Goal: Check status

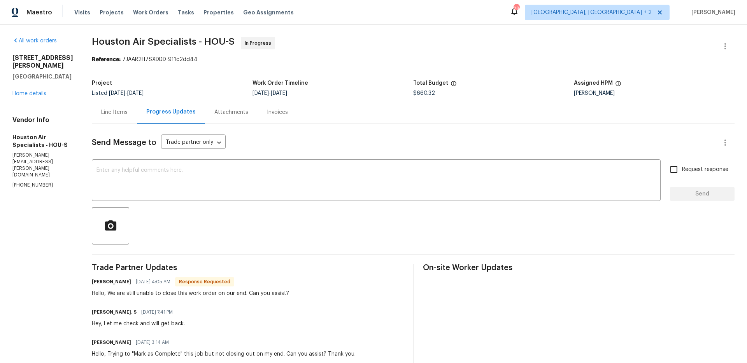
click at [126, 114] on div "Line Items" at bounding box center [114, 113] width 26 height 8
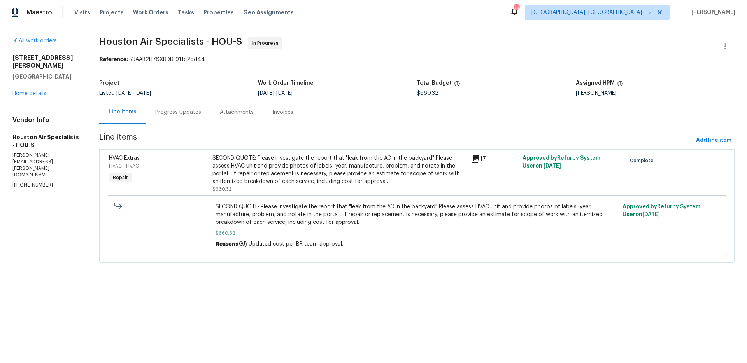
drag, startPoint x: 516, startPoint y: 157, endPoint x: 601, endPoint y: 171, distance: 86.7
click at [601, 171] on div "HVAC Extras HVAC - HVAC Repair SECOND QUOTE: Please investigate the report that…" at bounding box center [417, 174] width 621 height 44
drag, startPoint x: 506, startPoint y: 77, endPoint x: 580, endPoint y: 113, distance: 82.0
click at [506, 77] on div "Project Listed [DATE] - [DATE] Work Order Timeline [DATE] - [DATE] Total Budget…" at bounding box center [416, 88] width 635 height 25
click at [492, 73] on section "Houston Air Specialists - HOU-S In Progress Reference: 7JAAR2H7SXDDD-911c2dd44 …" at bounding box center [416, 154] width 635 height 235
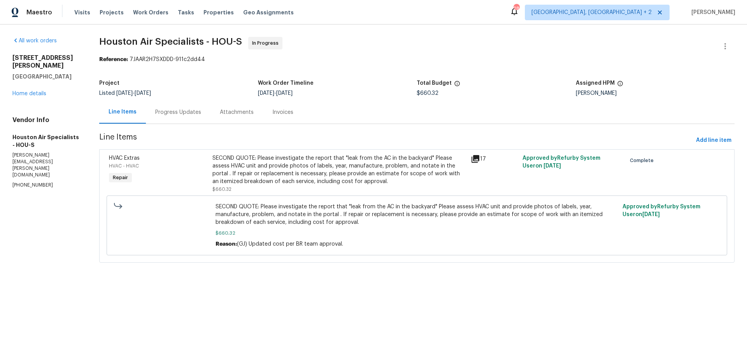
drag, startPoint x: 283, startPoint y: 56, endPoint x: 277, endPoint y: 51, distance: 7.7
click at [283, 56] on div "Reference: 7JAAR2H7SXDDD-911c2dd44" at bounding box center [416, 60] width 635 height 8
click at [259, 42] on span "In Progress" at bounding box center [267, 43] width 30 height 8
click at [386, 47] on span "Houston Air Specialists - HOU-S In Progress" at bounding box center [407, 46] width 617 height 19
